Goal: Information Seeking & Learning: Check status

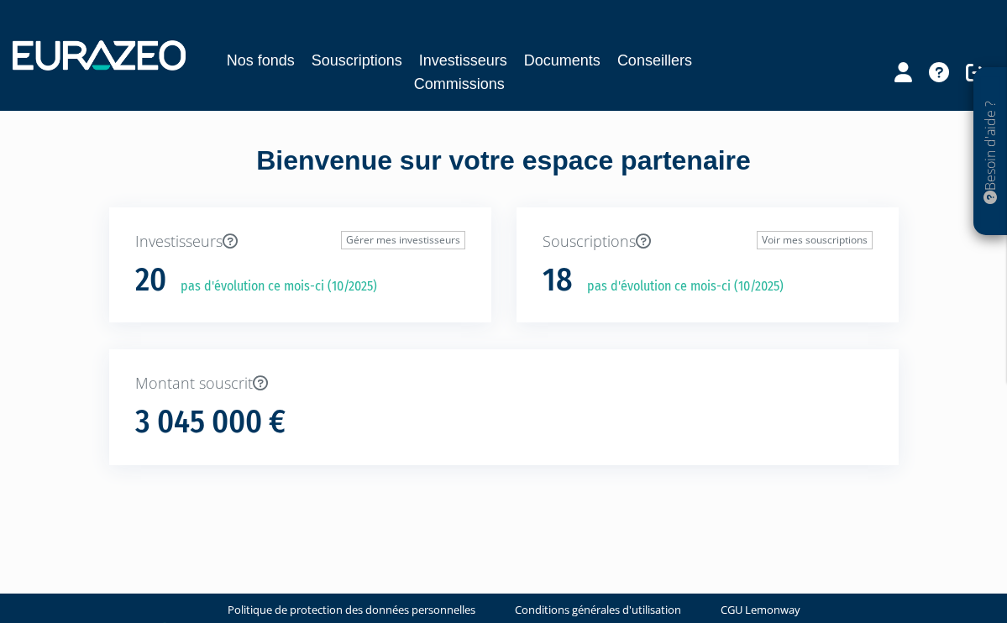
click at [464, 87] on link "Commissions" at bounding box center [459, 84] width 91 height 24
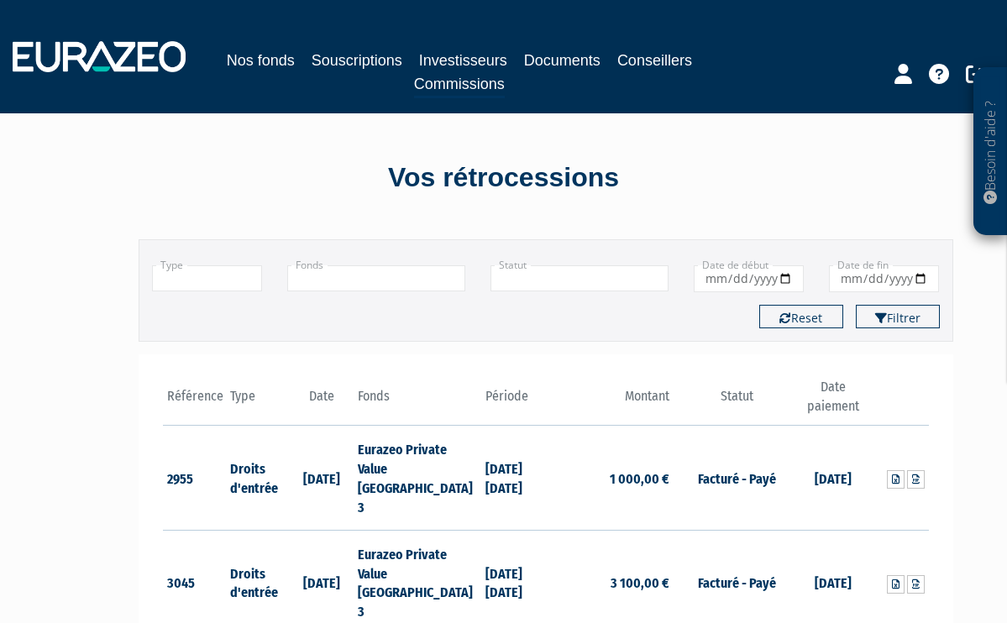
click at [374, 57] on link "Souscriptions" at bounding box center [357, 61] width 91 height 24
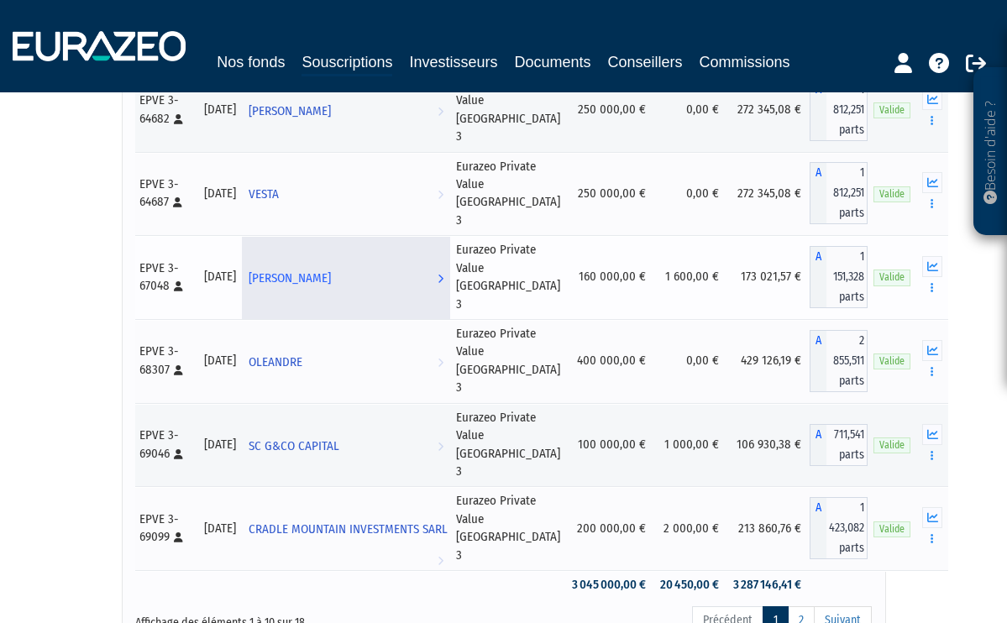
scroll to position [551, 0]
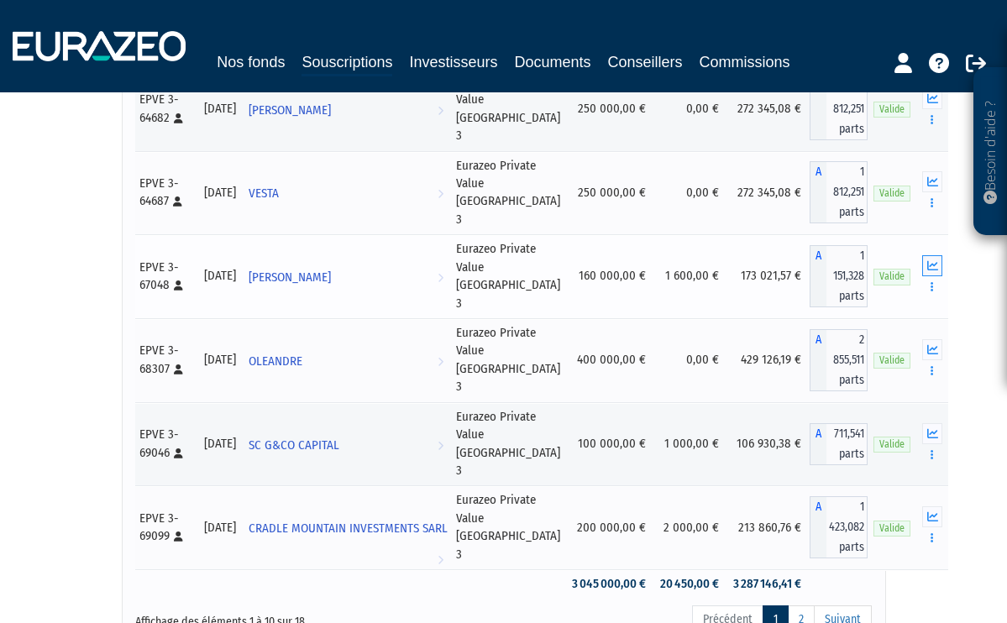
click at [927, 271] on icon "button" at bounding box center [932, 265] width 11 height 11
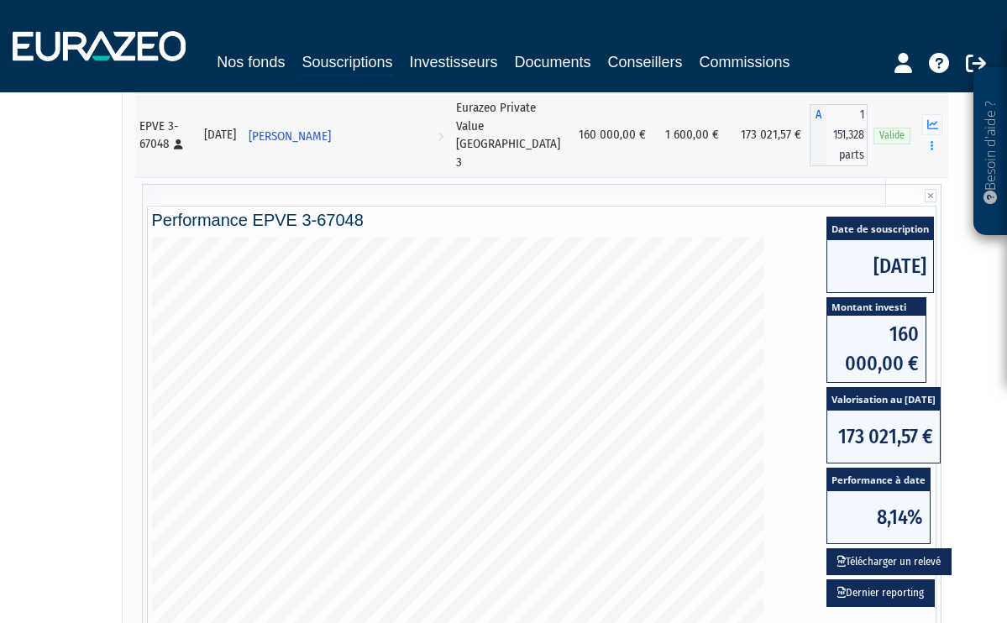
scroll to position [633, 0]
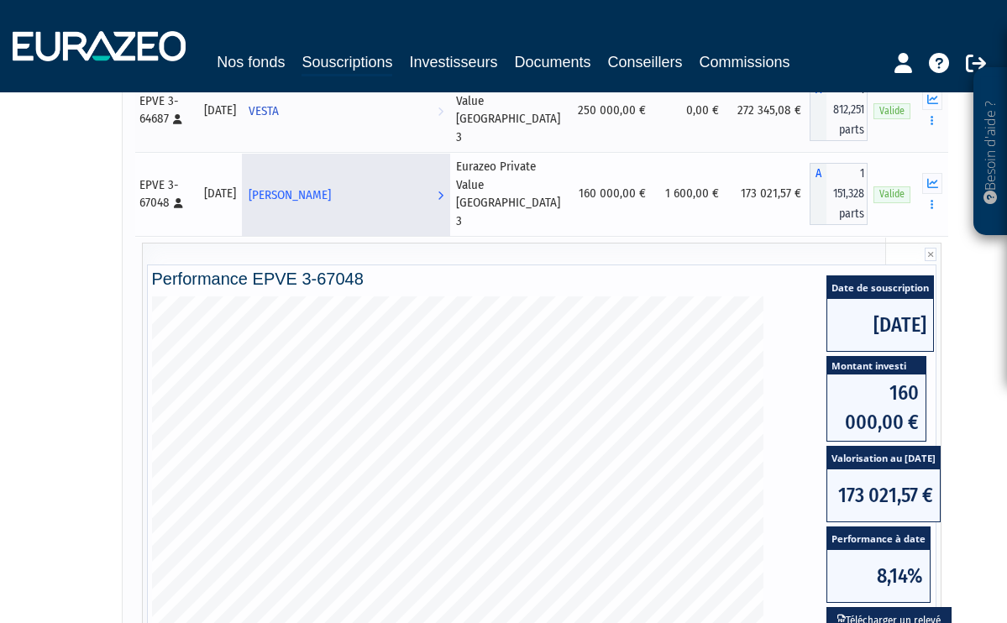
click at [323, 211] on span "[PERSON_NAME]" at bounding box center [290, 195] width 82 height 31
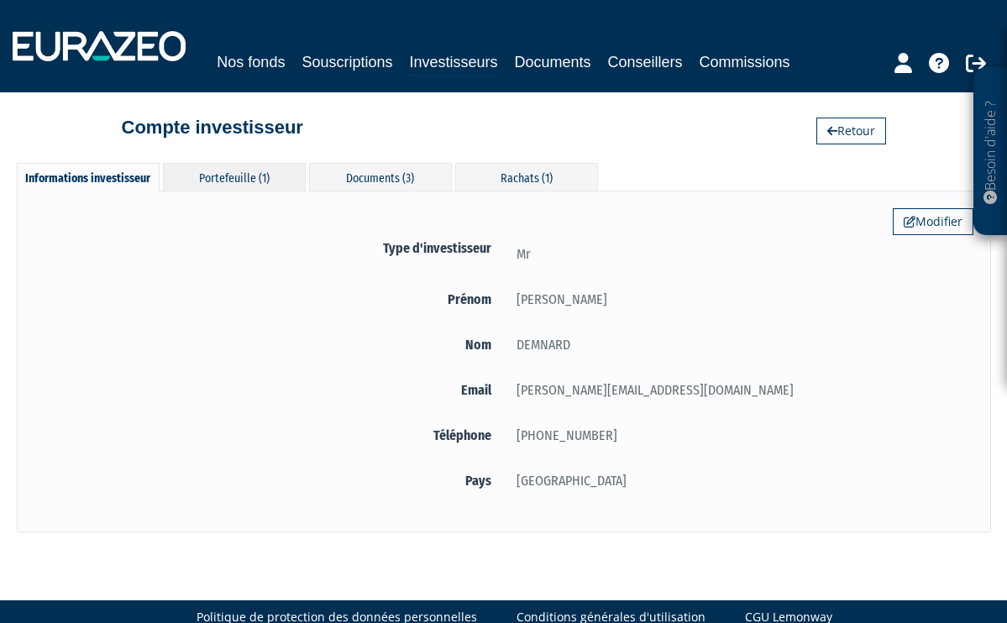
click at [251, 175] on div "Portefeuille (1)" at bounding box center [234, 177] width 143 height 28
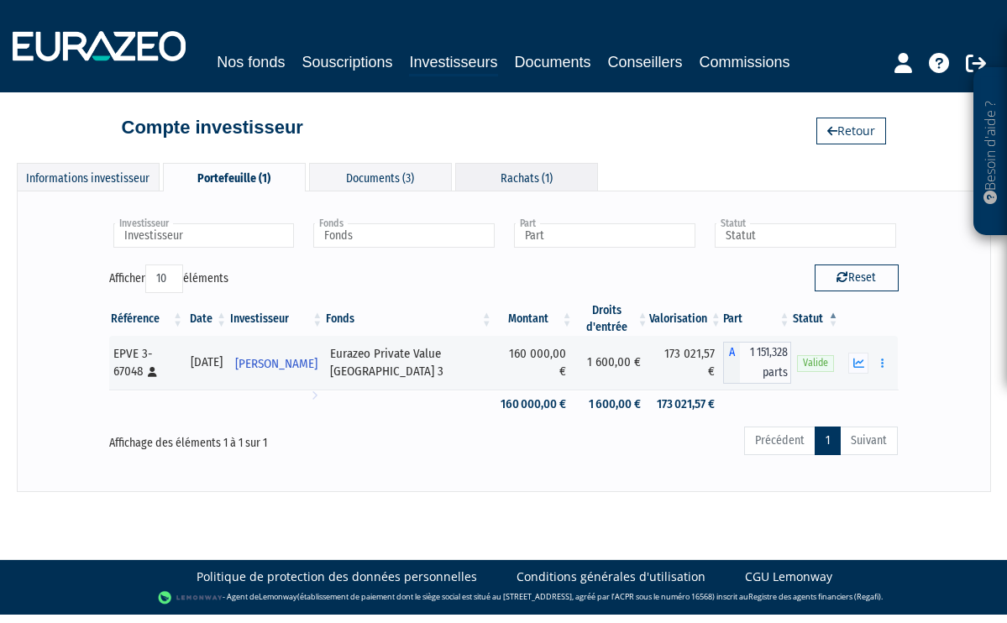
click at [533, 175] on div "Rachats (1)" at bounding box center [526, 177] width 143 height 28
